Goal: Find specific page/section

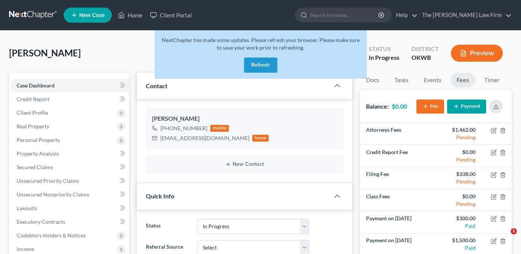
select select "4"
click at [267, 73] on div "NextChapter has made some updates. Please refresh your browser. Please make sur…" at bounding box center [261, 54] width 212 height 48
click at [263, 66] on button "Refresh" at bounding box center [260, 65] width 33 height 15
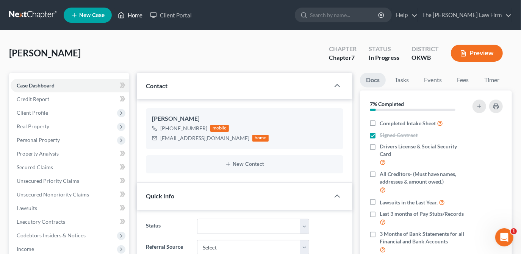
click at [134, 14] on link "Home" at bounding box center [130, 15] width 32 height 14
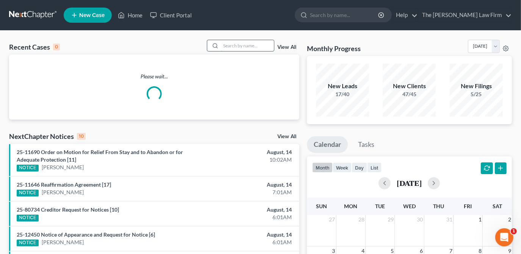
click at [250, 41] on input "search" at bounding box center [247, 45] width 53 height 11
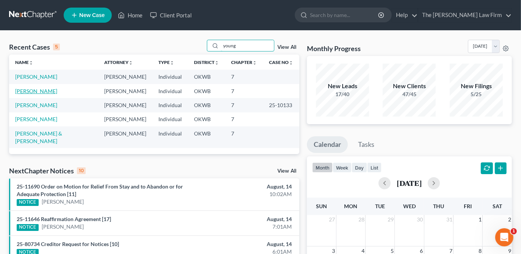
type input "young"
click at [41, 92] on link "Young, Tommy" at bounding box center [36, 91] width 42 height 6
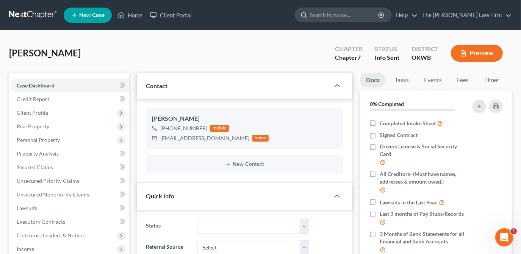
drag, startPoint x: 519, startPoint y: 2, endPoint x: 385, endPoint y: 15, distance: 135.1
click at [379, 15] on input "search" at bounding box center [344, 15] width 69 height 14
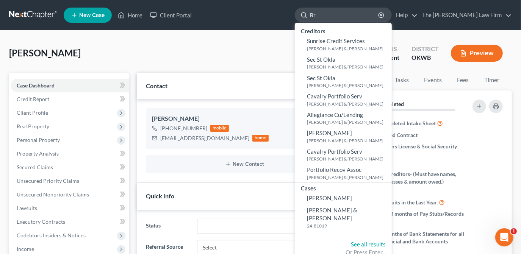
type input "B"
